Goal: Task Accomplishment & Management: Complete application form

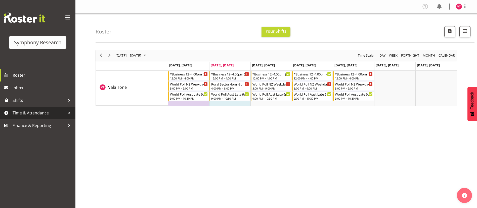
click at [62, 114] on span "Time & Attendance" at bounding box center [39, 113] width 53 height 8
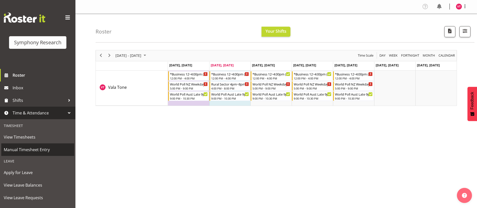
click at [49, 151] on span "Manual Timesheet Entry" at bounding box center [38, 150] width 68 height 8
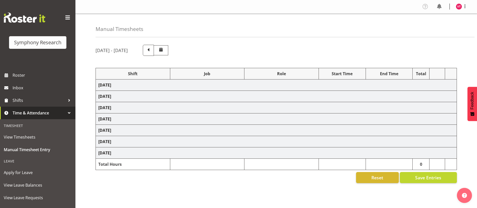
select select "81741"
select select "10587"
select select "47"
select select "48116"
select select "10499"
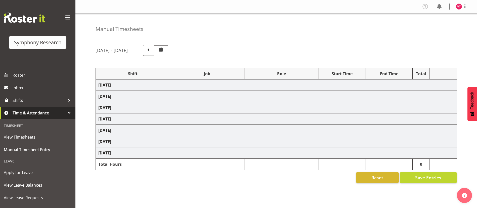
select select "47"
select select "57511"
select select "10499"
select select "47"
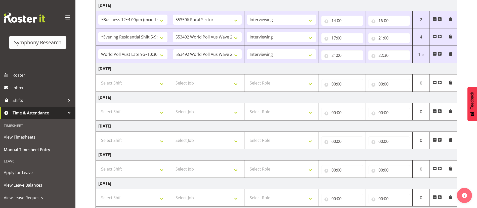
scroll to position [81, 0]
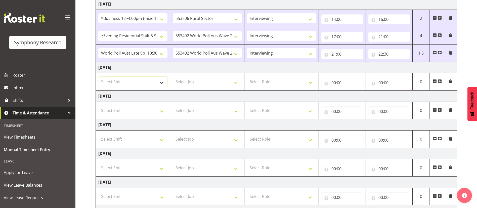
click at [161, 81] on select "Select Shift !!Weekend Residential (Roster IT Shift Label) *Business 9/10am ~ 4…" at bounding box center [132, 82] width 69 height 10
select select "81741"
click at [98, 77] on select "Select Shift !!Weekend Residential (Roster IT Shift Label) *Business 9/10am ~ 4…" at bounding box center [132, 82] width 69 height 10
click at [227, 82] on select "Select Job 550060 IF Admin 553492 World Poll Aus Wave 2 Main 2025 553493 World …" at bounding box center [207, 82] width 69 height 10
select select "10587"
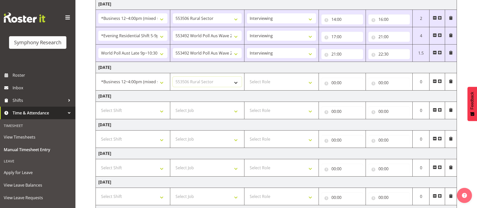
click at [173, 77] on select "Select Job 550060 IF Admin 553492 World Poll Aus Wave 2 Main 2025 553493 World …" at bounding box center [207, 82] width 69 height 10
drag, startPoint x: 290, startPoint y: 83, endPoint x: 270, endPoint y: 82, distance: 19.9
click at [270, 82] on select "Select Role Briefing Interviewing" at bounding box center [281, 82] width 69 height 10
select select "47"
click at [247, 77] on select "Select Role Briefing Interviewing" at bounding box center [281, 82] width 69 height 10
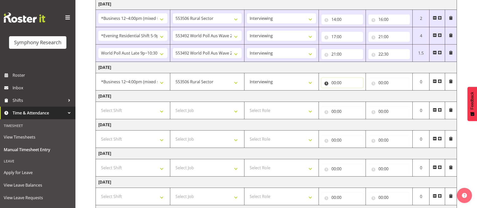
click at [333, 83] on input "00:00" at bounding box center [342, 83] width 42 height 10
click at [354, 96] on select "00 01 02 03 04 05 06 07 08 09 10 11 12 13 14 15 16 17 18 19 20 21 22 23" at bounding box center [355, 96] width 11 height 10
select select "14"
click at [350, 91] on select "00 01 02 03 04 05 06 07 08 09 10 11 12 13 14 15 16 17 18 19 20 21 22 23" at bounding box center [355, 96] width 11 height 10
type input "14:00"
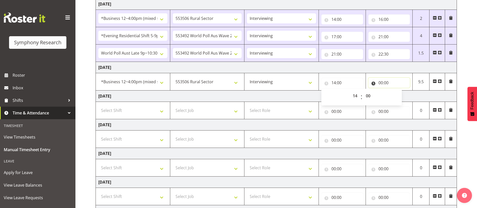
click at [382, 81] on input "00:00" at bounding box center [390, 83] width 42 height 10
click at [403, 95] on select "00 01 02 03 04 05 06 07 08 09 10 11 12 13 14 15 16 17 18 19 20 21 22 23" at bounding box center [402, 96] width 11 height 10
select select "16"
click at [397, 91] on select "00 01 02 03 04 05 06 07 08 09 10 11 12 13 14 15 16 17 18 19 20 21 22 23" at bounding box center [402, 96] width 11 height 10
type input "16:00"
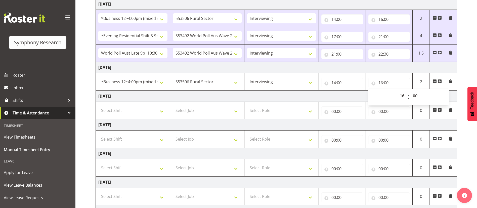
click at [289, 94] on td "Wednesday 24th September 2025" at bounding box center [276, 96] width 361 height 11
click at [442, 81] on span at bounding box center [440, 81] width 4 height 4
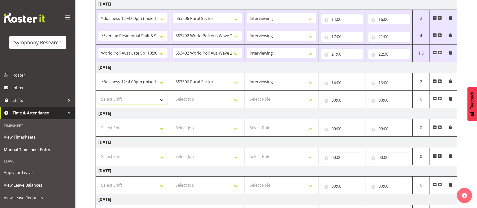
click at [161, 98] on select "Select Shift !!Weekend Residential (Roster IT Shift Label) *Business 9/10am ~ 4…" at bounding box center [132, 99] width 69 height 10
select select "48116"
click at [98, 94] on select "Select Shift !!Weekend Residential (Roster IT Shift Label) *Business 9/10am ~ 4…" at bounding box center [132, 99] width 69 height 10
click at [228, 98] on select "Select Job 550060 IF Admin 553492 World Poll Aus Wave 2 Main 2025 553493 World …" at bounding box center [207, 99] width 69 height 10
select select "10587"
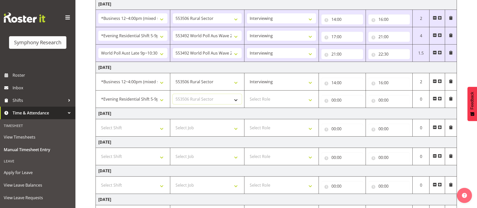
click at [173, 94] on select "Select Job 550060 IF Admin 553492 World Poll Aus Wave 2 Main 2025 553493 World …" at bounding box center [207, 99] width 69 height 10
click at [277, 97] on select "Select Role Briefing Interviewing" at bounding box center [281, 99] width 69 height 10
select select "47"
click at [247, 94] on select "Select Role Briefing Interviewing" at bounding box center [281, 99] width 69 height 10
click at [333, 100] on input "00:00" at bounding box center [342, 100] width 42 height 10
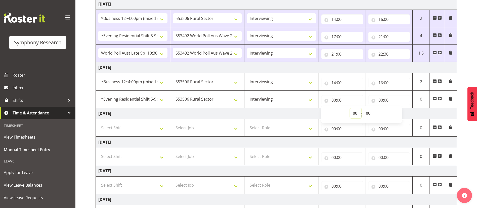
click at [355, 114] on select "00 01 02 03 04 05 06 07 08 09 10 11 12 13 14 15 16 17 18 19 20 21 22 23" at bounding box center [355, 113] width 11 height 10
select select "17"
click at [350, 108] on select "00 01 02 03 04 05 06 07 08 09 10 11 12 13 14 15 16 17 18 19 20 21 22 23" at bounding box center [355, 113] width 11 height 10
type input "17:00"
click at [381, 99] on input "00:00" at bounding box center [390, 100] width 42 height 10
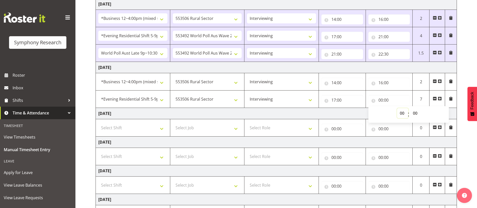
click at [403, 111] on select "00 01 02 03 04 05 06 07 08 09 10 11 12 13 14 15 16 17 18 19 20 21 22 23" at bounding box center [402, 113] width 11 height 10
select select "20"
click at [397, 108] on select "00 01 02 03 04 05 06 07 08 09 10 11 12 13 14 15 16 17 18 19 20 21 22 23" at bounding box center [402, 113] width 11 height 10
type input "20:00"
click at [415, 113] on select "00 01 02 03 04 05 06 07 08 09 10 11 12 13 14 15 16 17 18 19 20 21 22 23 24 25 2…" at bounding box center [415, 113] width 11 height 10
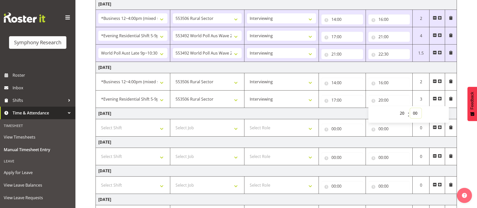
select select "49"
click at [410, 108] on select "00 01 02 03 04 05 06 07 08 09 10 11 12 13 14 15 16 17 18 19 20 21 22 23 24 25 2…" at bounding box center [415, 113] width 11 height 10
type input "20:49"
click at [440, 98] on span at bounding box center [440, 99] width 4 height 4
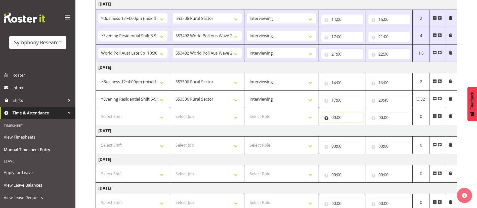
click at [332, 118] on input "00:00" at bounding box center [342, 117] width 42 height 10
click at [355, 130] on select "00 01 02 03 04 05 06 07 08 09 10 11 12 13 14 15 16 17 18 19 20 21 22 23" at bounding box center [355, 131] width 11 height 10
select select "20"
click at [350, 126] on select "00 01 02 03 04 05 06 07 08 09 10 11 12 13 14 15 16 17 18 19 20 21 22 23" at bounding box center [355, 131] width 11 height 10
type input "20:00"
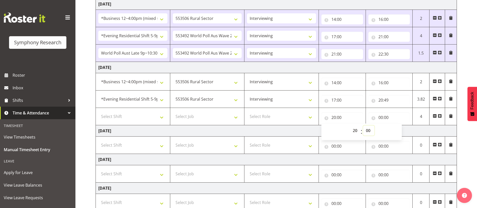
click at [368, 132] on select "00 01 02 03 04 05 06 07 08 09 10 11 12 13 14 15 16 17 18 19 20 21 22 23 24 25 2…" at bounding box center [368, 131] width 11 height 10
select select "49"
click at [363, 126] on select "00 01 02 03 04 05 06 07 08 09 10 11 12 13 14 15 16 17 18 19 20 21 22 23 24 25 2…" at bounding box center [368, 131] width 11 height 10
type input "20:49"
click at [380, 117] on input "00:00" at bounding box center [390, 117] width 42 height 10
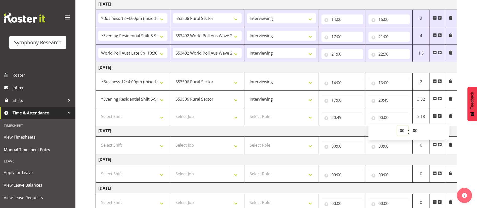
click at [403, 131] on select "00 01 02 03 04 05 06 07 08 09 10 11 12 13 14 15 16 17 18 19 20 21 22 23" at bounding box center [402, 131] width 11 height 10
select select "22"
click at [397, 126] on select "00 01 02 03 04 05 06 07 08 09 10 11 12 13 14 15 16 17 18 19 20 21 22 23" at bounding box center [402, 131] width 11 height 10
type input "22:00"
click at [415, 130] on select "00 01 02 03 04 05 06 07 08 09 10 11 12 13 14 15 16 17 18 19 20 21 22 23 24 25 2…" at bounding box center [415, 131] width 11 height 10
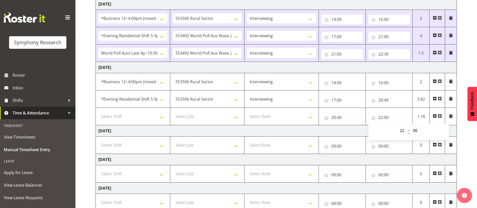
select select "45"
click at [410, 126] on select "00 01 02 03 04 05 06 07 08 09 10 11 12 13 14 15 16 17 18 19 20 21 22 23 24 25 2…" at bounding box center [415, 131] width 11 height 10
type input "22:45"
click at [147, 114] on select "Select Shift !!Weekend Residential (Roster IT Shift Label) *Business 9/10am ~ 4…" at bounding box center [132, 116] width 69 height 10
select select "57511"
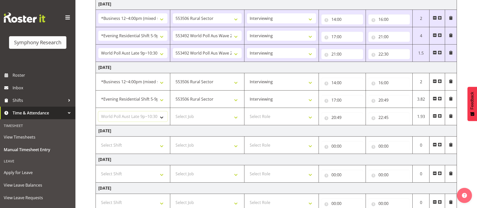
click at [98, 111] on select "Select Shift !!Weekend Residential (Roster IT Shift Label) *Business 9/10am ~ 4…" at bounding box center [132, 116] width 69 height 10
click at [201, 116] on select "Select Job 550060 IF Admin 553492 World Poll Aus Wave 2 Main 2025 553493 World …" at bounding box center [207, 116] width 69 height 10
select select "10499"
click at [173, 111] on select "Select Job 550060 IF Admin 553492 World Poll Aus Wave 2 Main 2025 553493 World …" at bounding box center [207, 116] width 69 height 10
click at [306, 118] on select "Select Role Briefing Interviewing" at bounding box center [281, 116] width 69 height 10
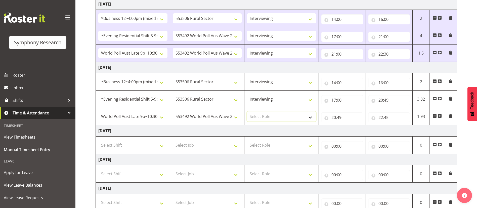
select select "47"
click at [247, 111] on select "Select Role Briefing Interviewing" at bounding box center [281, 116] width 69 height 10
click at [335, 125] on td "Wednesday 24th September 2025" at bounding box center [276, 130] width 361 height 11
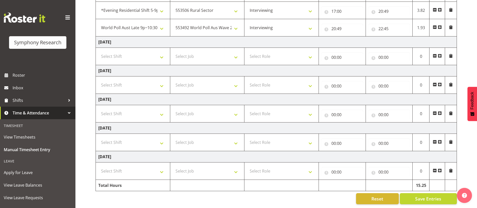
scroll to position [176, 0]
click at [429, 195] on span "Save Entries" at bounding box center [428, 198] width 26 height 7
